Goal: Navigation & Orientation: Find specific page/section

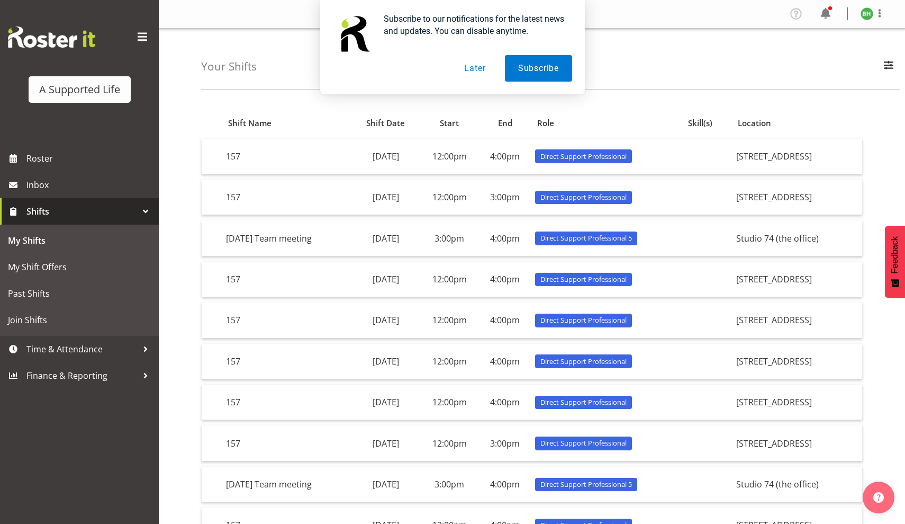
click at [476, 64] on button "Later" at bounding box center [475, 68] width 48 height 26
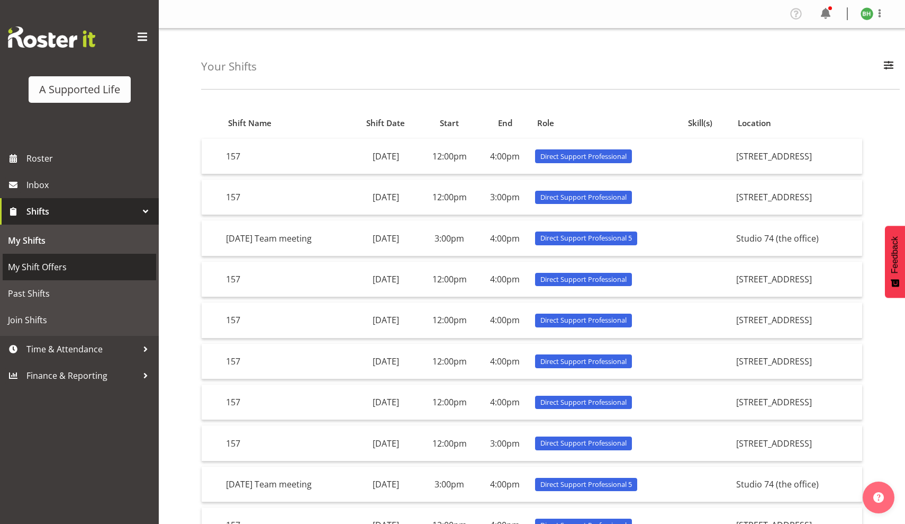
click at [75, 270] on span "My Shift Offers" at bounding box center [79, 267] width 143 height 16
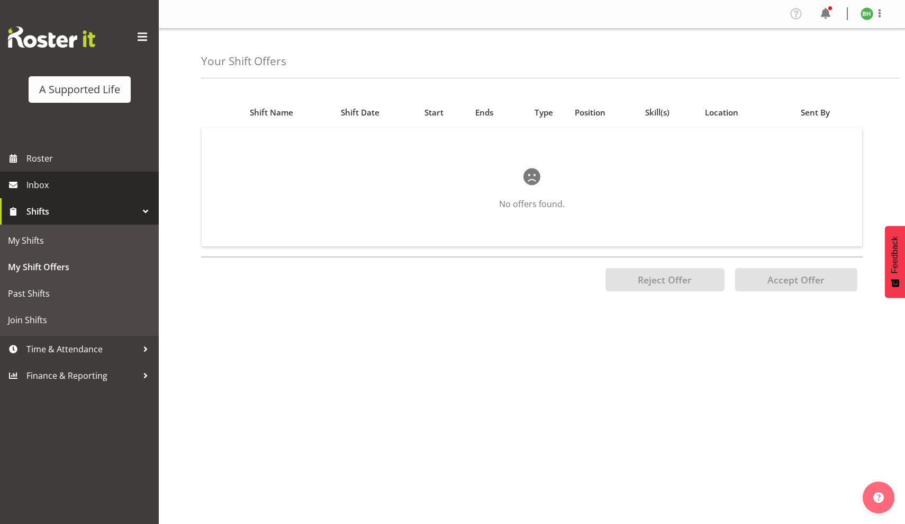
click at [80, 185] on span "Inbox" at bounding box center [89, 185] width 127 height 16
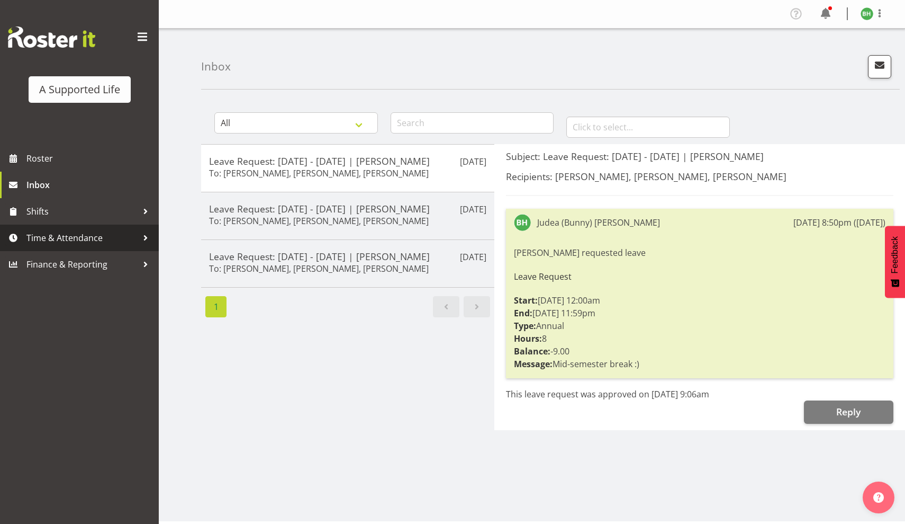
click at [73, 240] on span "Time & Attendance" at bounding box center [81, 238] width 111 height 16
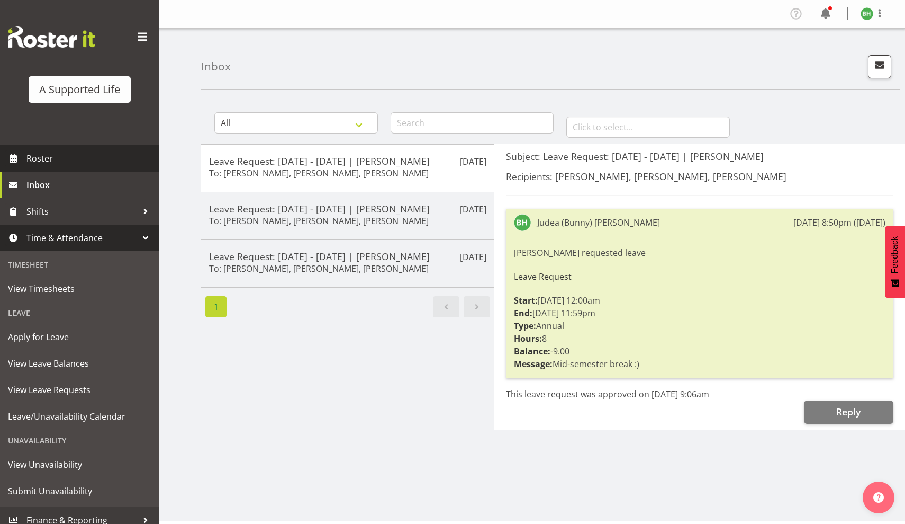
click at [69, 159] on span "Roster" at bounding box center [89, 158] width 127 height 16
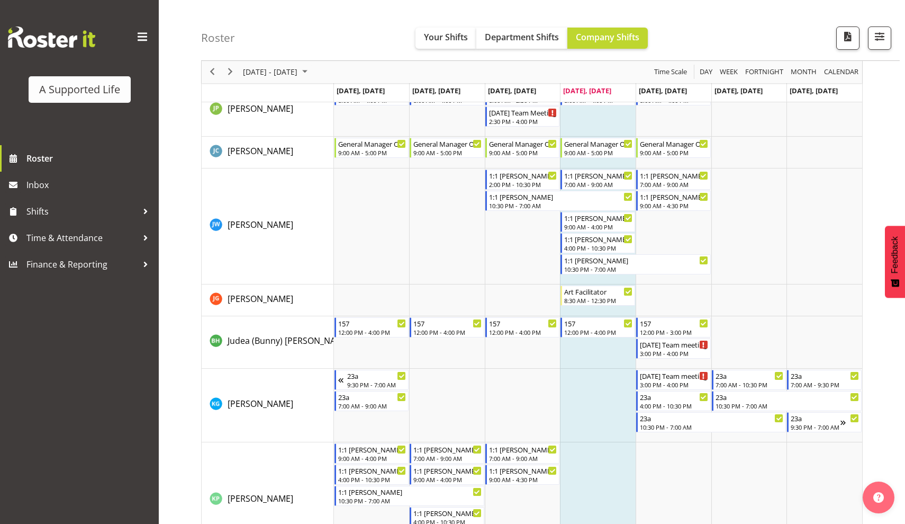
scroll to position [2773, 0]
click at [311, 352] on td "Judea (Bunny) Hyland" at bounding box center [268, 341] width 132 height 52
